Goal: Task Accomplishment & Management: Complete application form

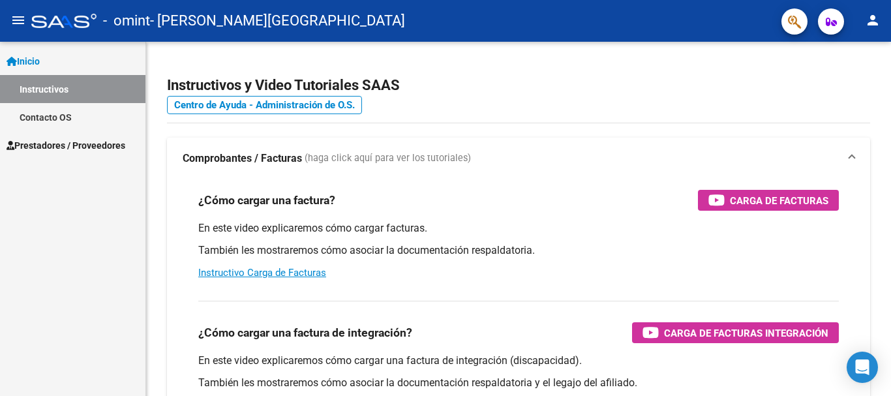
click at [52, 208] on div "Inicio Instructivos Contacto OS Prestadores / Proveedores Facturas - Listado/Ca…" at bounding box center [73, 219] width 146 height 354
click at [876, 128] on div "Instructivos y Video Tutoriales SAAS Centro de Ayuda - Administración de O.S. C…" at bounding box center [520, 328] width 749 height 572
click at [57, 141] on span "Prestadores / Proveedores" at bounding box center [66, 145] width 119 height 14
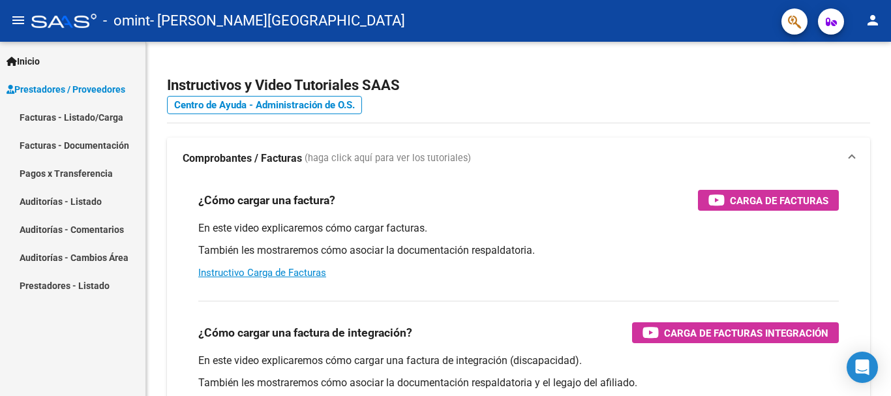
click at [96, 150] on link "Facturas - Documentación" at bounding box center [73, 145] width 146 height 28
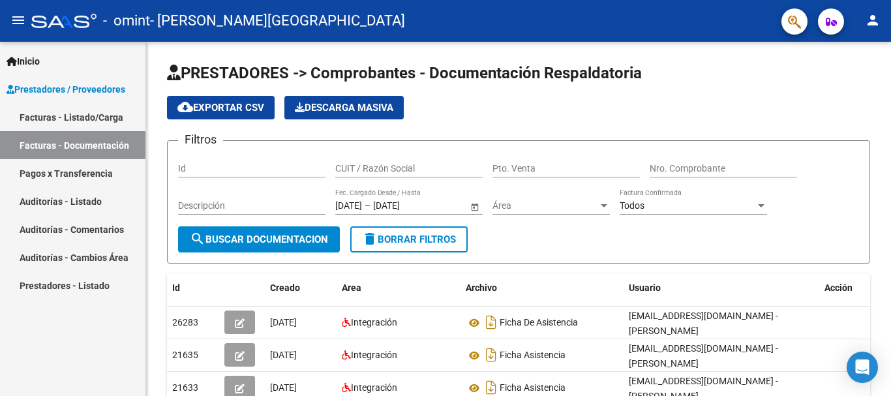
click at [71, 114] on link "Facturas - Listado/Carga" at bounding box center [73, 117] width 146 height 28
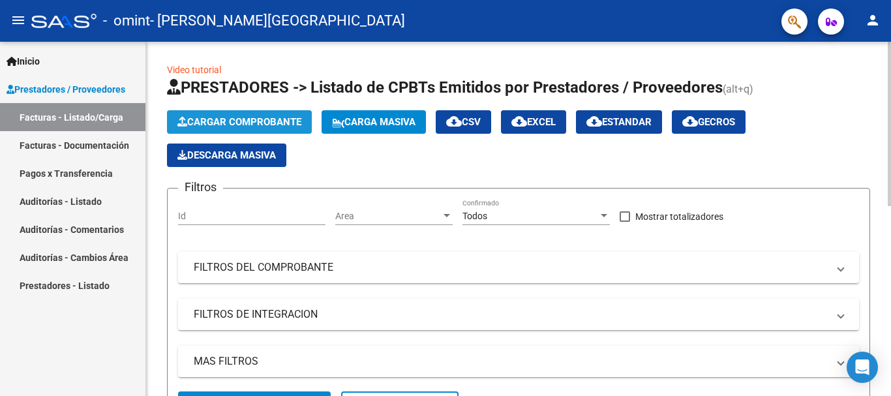
click at [223, 123] on span "Cargar Comprobante" at bounding box center [240, 122] width 124 height 12
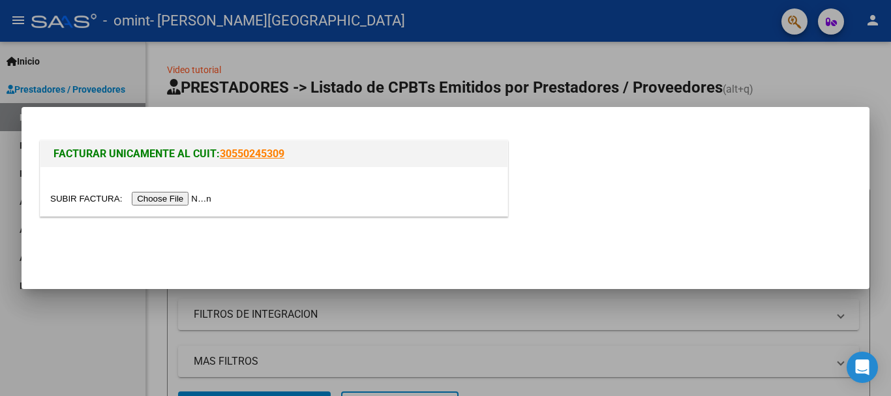
click at [198, 196] on input "file" at bounding box center [132, 199] width 165 height 14
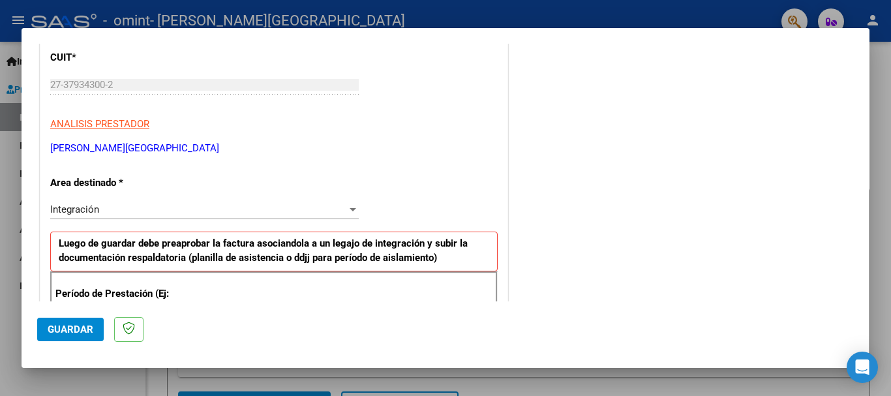
scroll to position [187, 0]
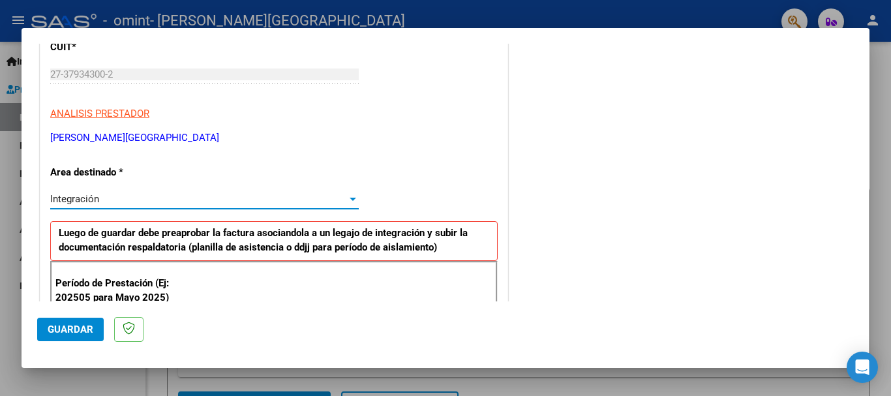
click at [196, 200] on div "Integración" at bounding box center [198, 199] width 297 height 12
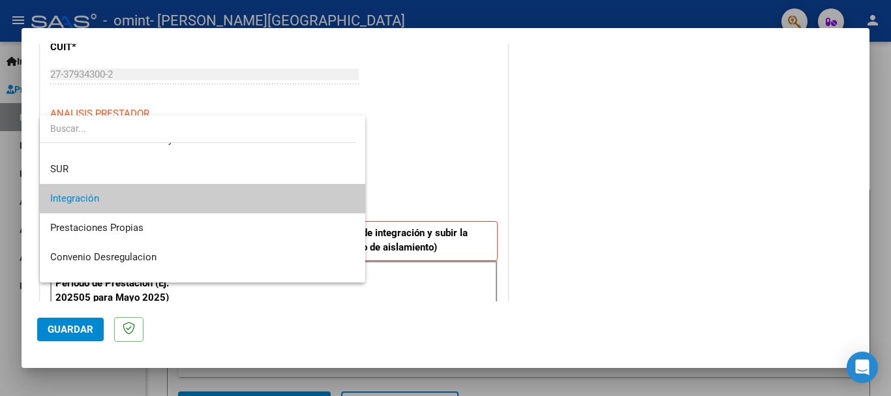
scroll to position [97, 0]
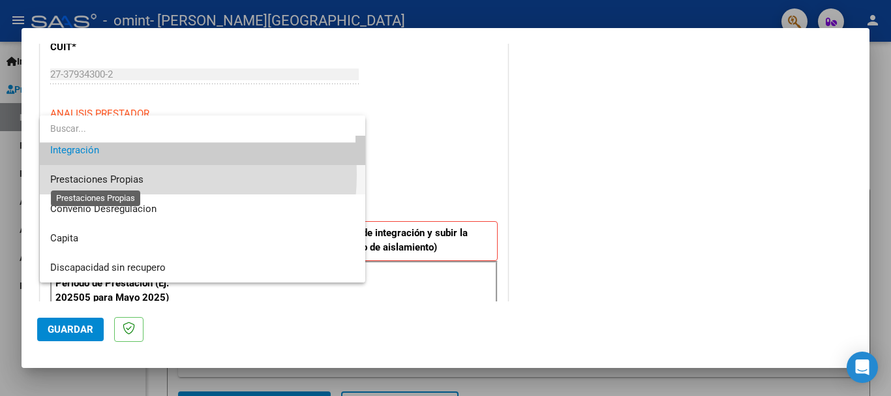
click at [127, 174] on span "Prestaciones Propias" at bounding box center [96, 180] width 93 height 12
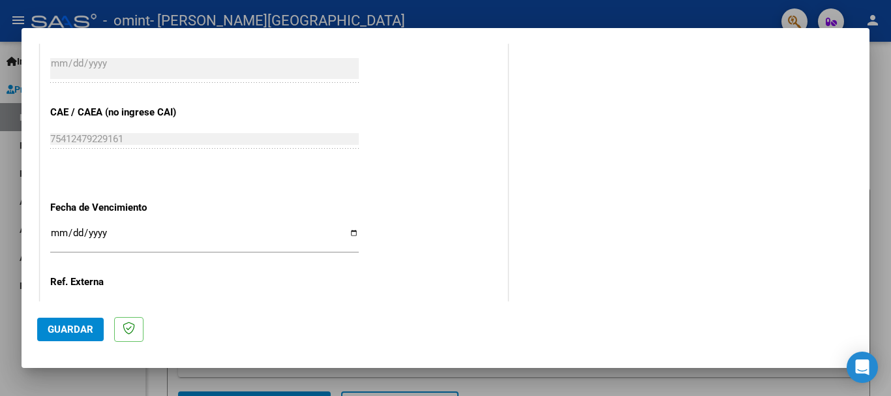
scroll to position [662, 0]
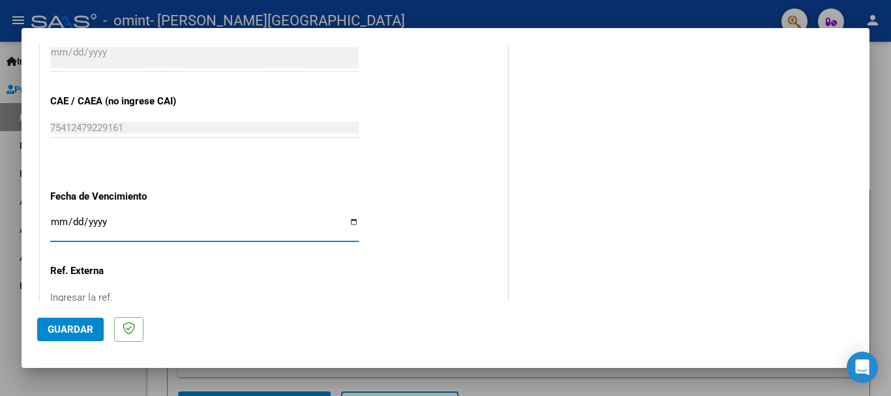
click at [56, 224] on input "Ingresar la fecha" at bounding box center [204, 227] width 309 height 21
type input "[DATE]"
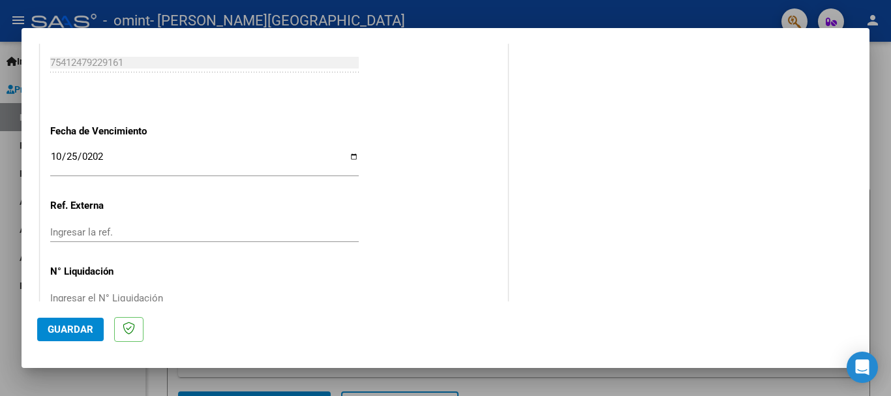
scroll to position [760, 0]
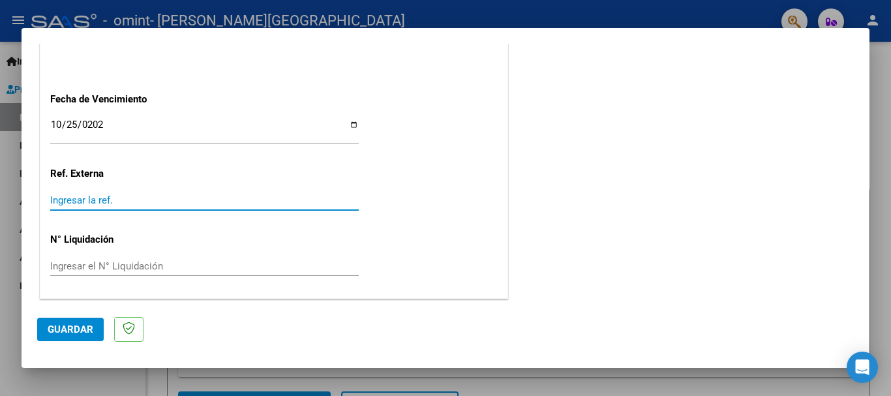
click at [126, 195] on input "Ingresar la ref." at bounding box center [204, 200] width 309 height 12
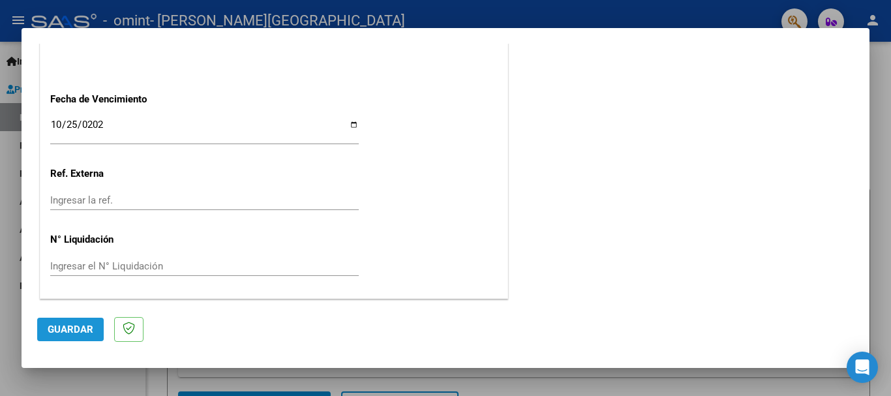
click at [69, 322] on button "Guardar" at bounding box center [70, 329] width 67 height 23
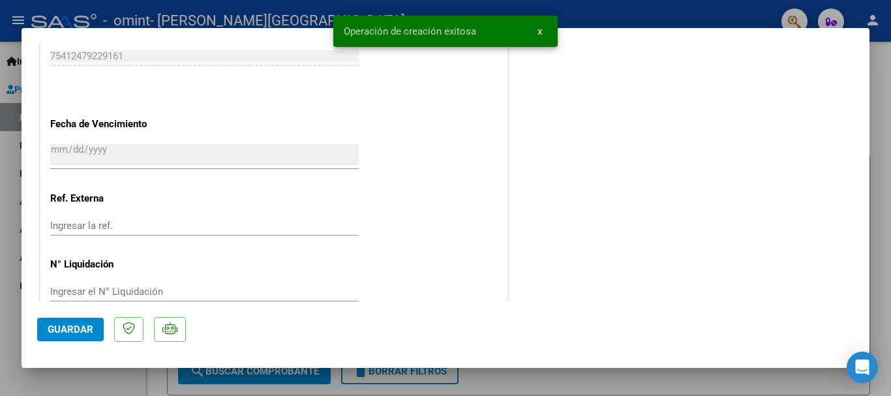
scroll to position [0, 0]
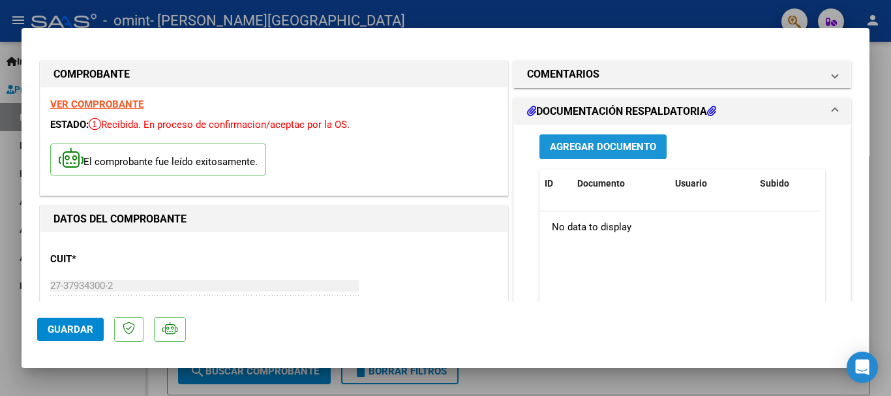
click at [635, 140] on button "Agregar Documento" at bounding box center [603, 146] width 127 height 24
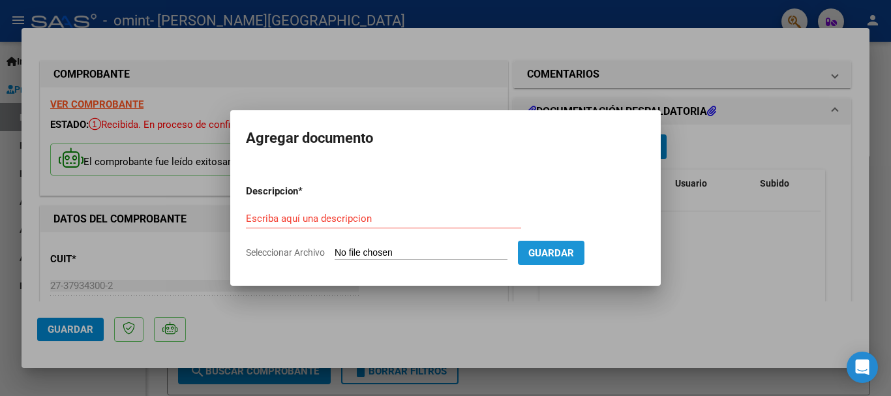
click at [559, 247] on span "Guardar" at bounding box center [552, 253] width 46 height 12
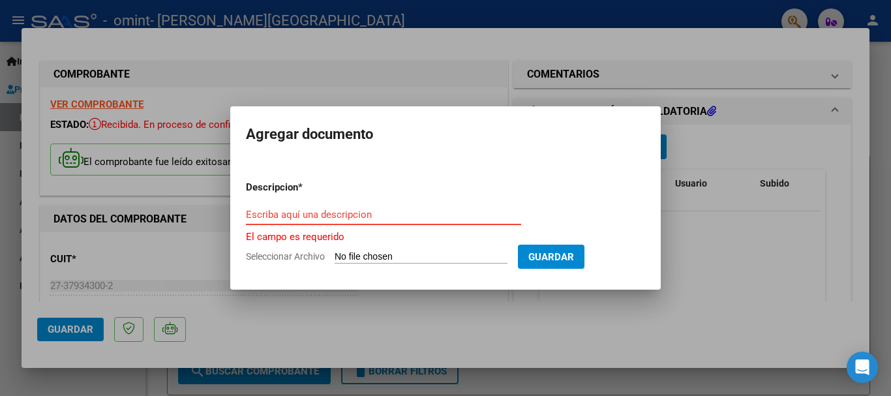
click at [297, 214] on input "Escriba aquí una descripcion" at bounding box center [383, 215] width 275 height 12
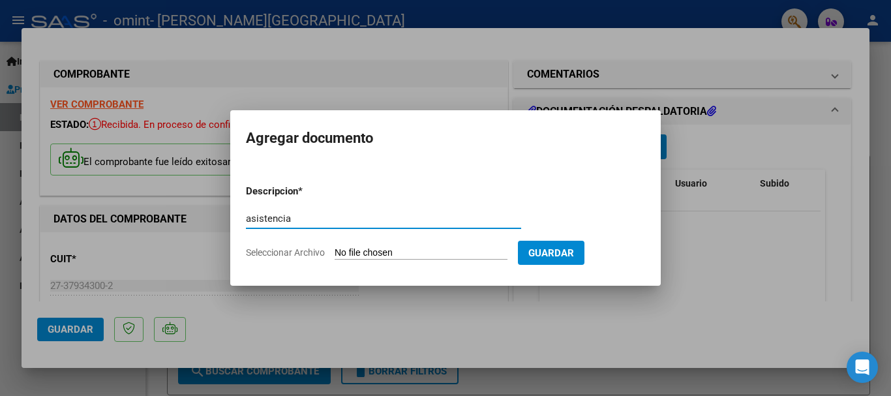
type input "asistencia"
click at [371, 252] on input "Seleccionar Archivo" at bounding box center [421, 253] width 173 height 12
type input "C:\fakepath\WhatsApp Image [DATE] 22.36.28.pdf"
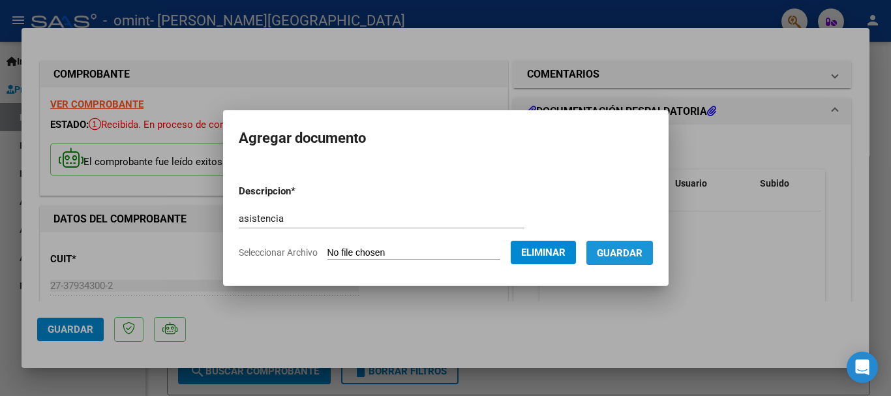
click at [617, 243] on button "Guardar" at bounding box center [620, 253] width 67 height 24
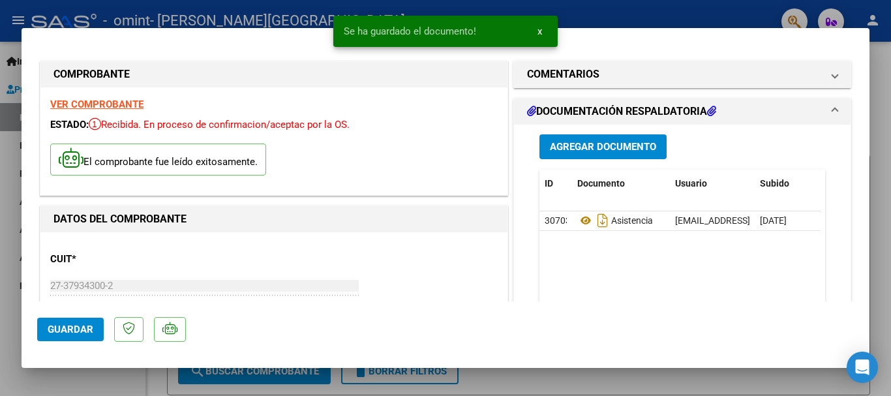
scroll to position [134, 0]
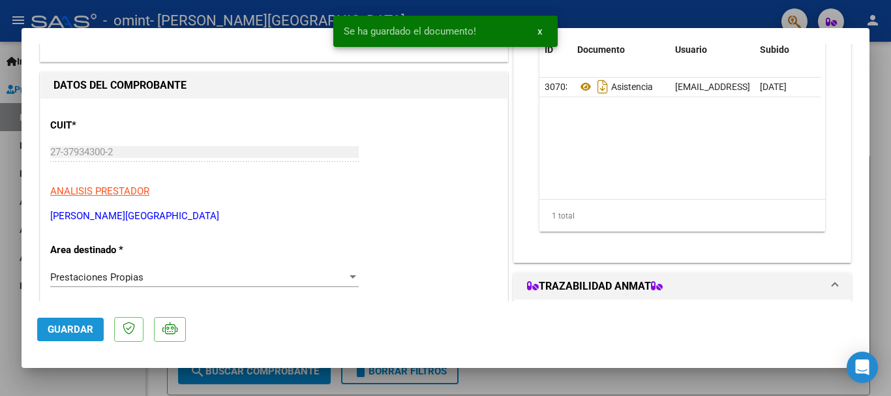
click at [83, 330] on span "Guardar" at bounding box center [71, 330] width 46 height 12
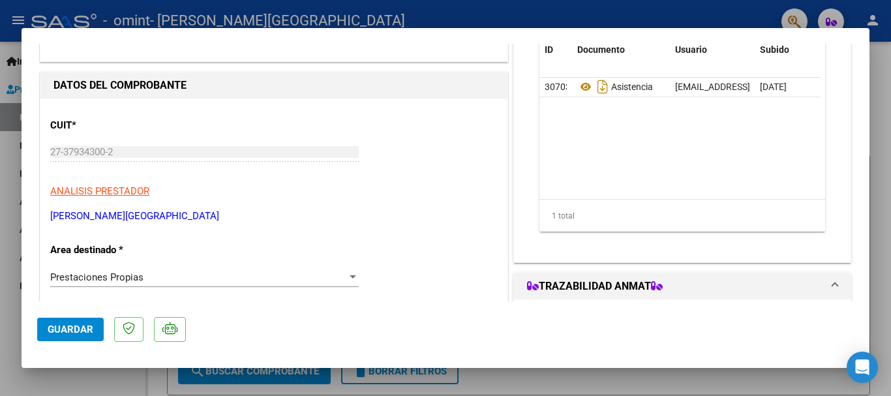
scroll to position [785, 0]
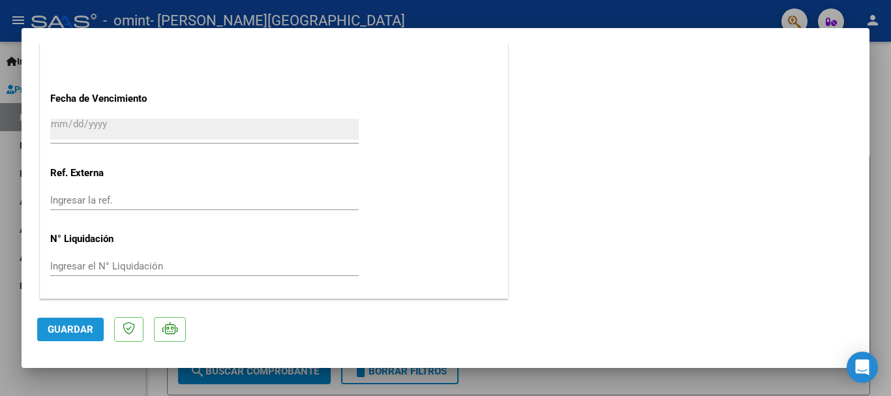
click at [72, 337] on button "Guardar" at bounding box center [70, 329] width 67 height 23
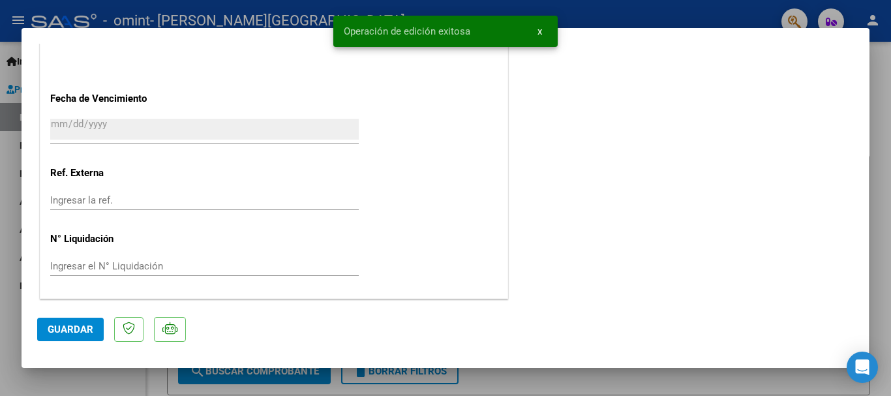
scroll to position [0, 0]
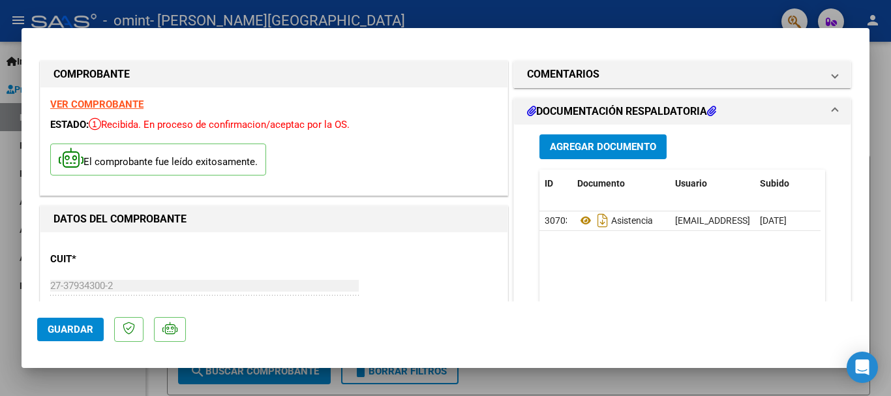
click at [890, 175] on div at bounding box center [445, 198] width 891 height 396
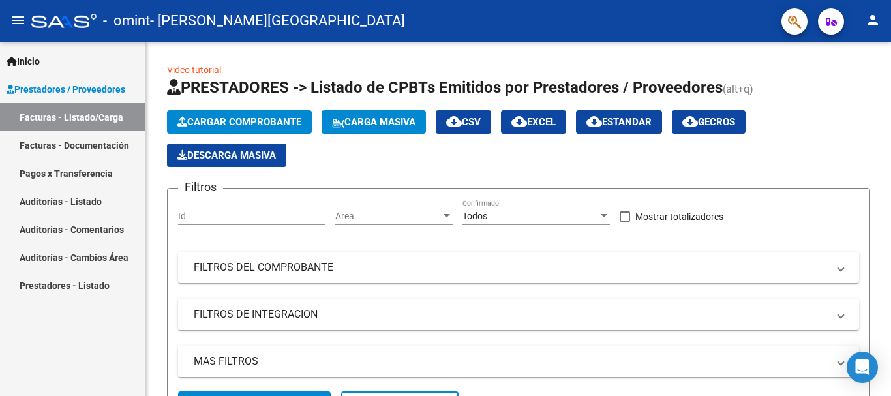
click at [44, 152] on link "Facturas - Documentación" at bounding box center [73, 145] width 146 height 28
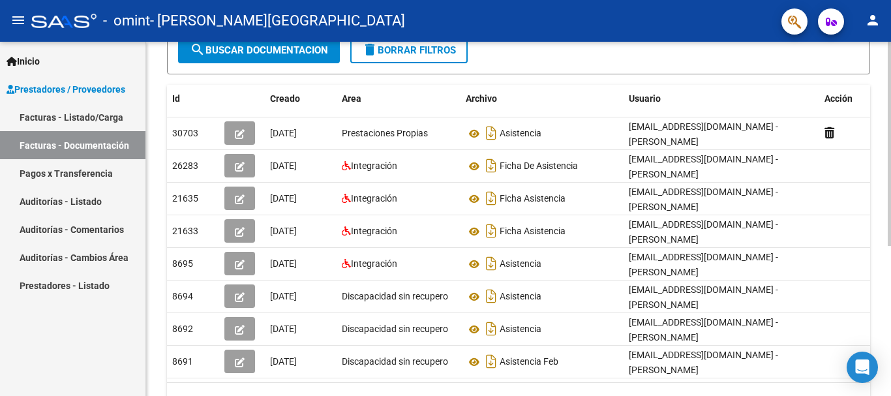
scroll to position [186, 0]
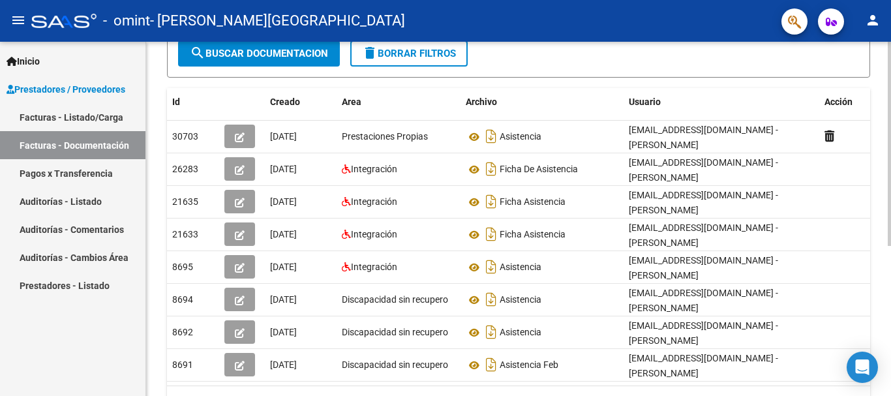
click at [884, 286] on div "PRESTADORES -> Comprobantes - Documentación Respaldatoria cloud_download Export…" at bounding box center [520, 158] width 749 height 605
click at [551, 72] on form "Filtros Id CUIT / Razón Social Pto. Venta Nro. Comprobante Descripción [DATE] […" at bounding box center [518, 15] width 703 height 123
